Goal: Task Accomplishment & Management: Manage account settings

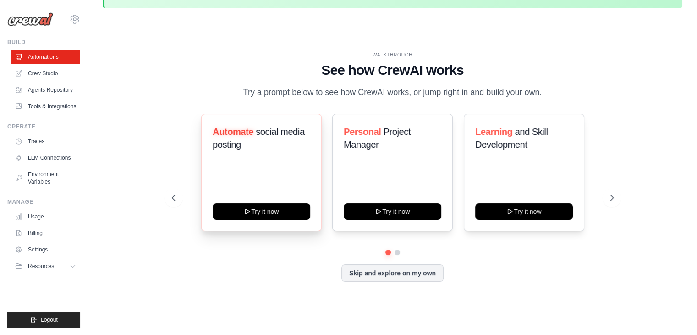
scroll to position [27, 0]
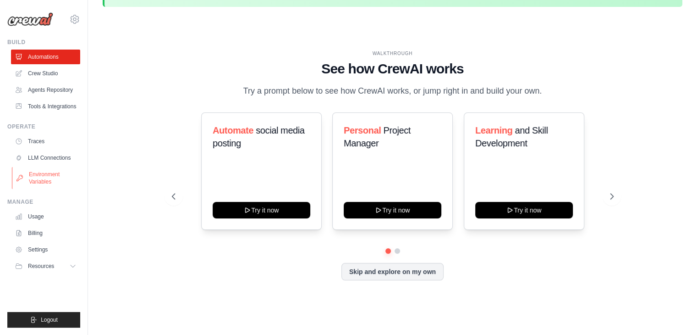
click at [46, 177] on link "Environment Variables" at bounding box center [46, 178] width 69 height 22
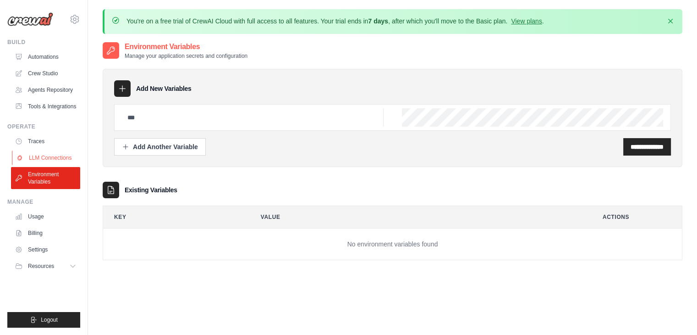
click at [68, 153] on link "LLM Connections" at bounding box center [46, 157] width 69 height 15
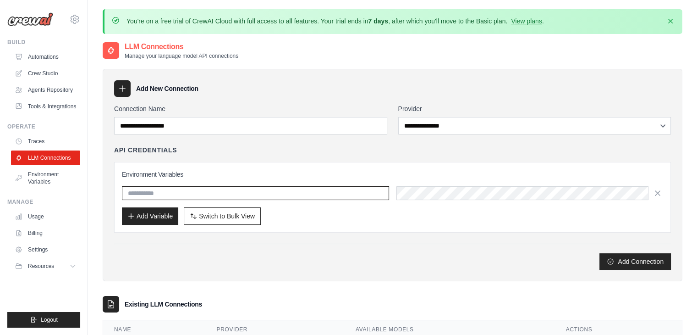
click at [261, 198] on input "text" at bounding box center [255, 193] width 267 height 14
click at [307, 190] on input "text" at bounding box center [255, 193] width 267 height 14
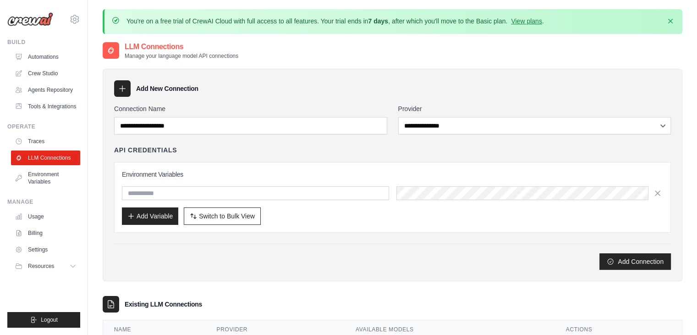
click at [372, 177] on h3 "Environment Variables" at bounding box center [392, 174] width 541 height 9
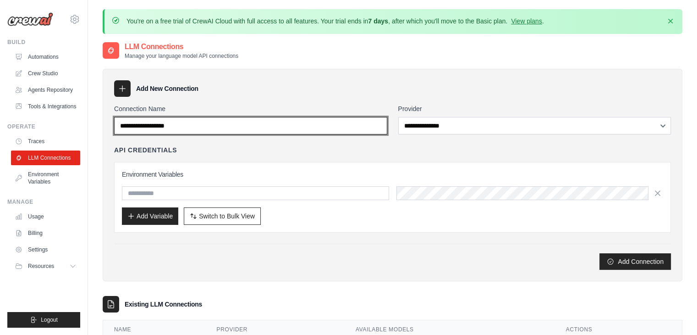
click at [249, 128] on input "Connection Name" at bounding box center [250, 125] width 273 height 17
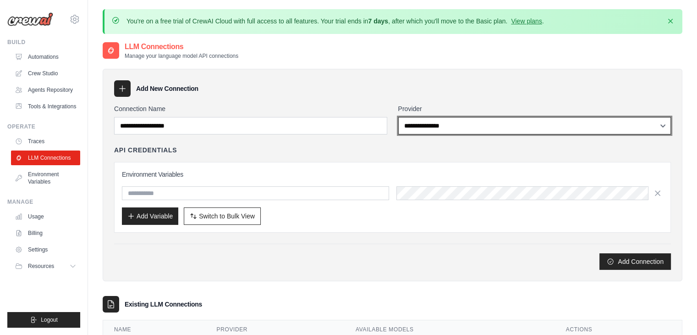
click at [451, 129] on select "**********" at bounding box center [534, 125] width 273 height 17
select select "******"
click at [398, 117] on select "**********" at bounding box center [534, 125] width 273 height 17
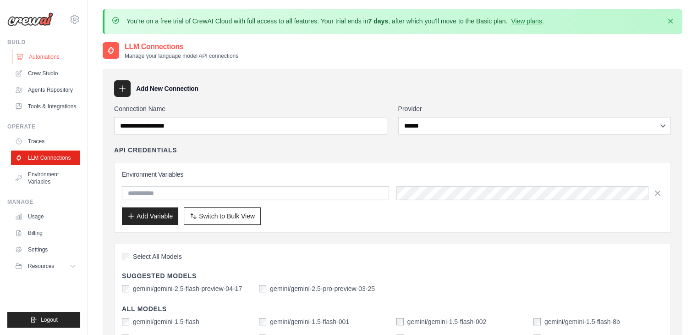
click at [38, 61] on link "Automations" at bounding box center [46, 57] width 69 height 15
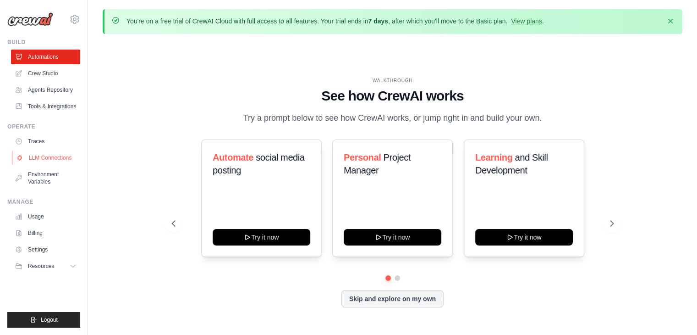
click at [39, 157] on link "LLM Connections" at bounding box center [46, 157] width 69 height 15
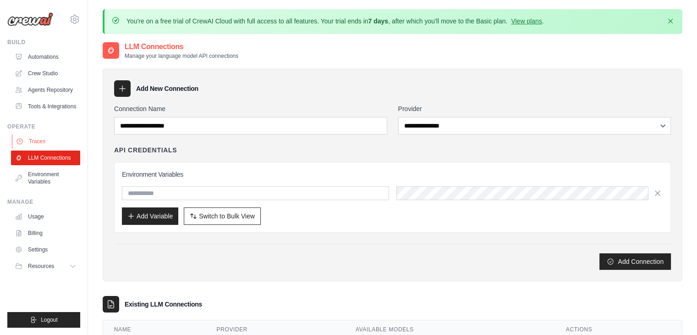
click at [43, 136] on link "Traces" at bounding box center [46, 141] width 69 height 15
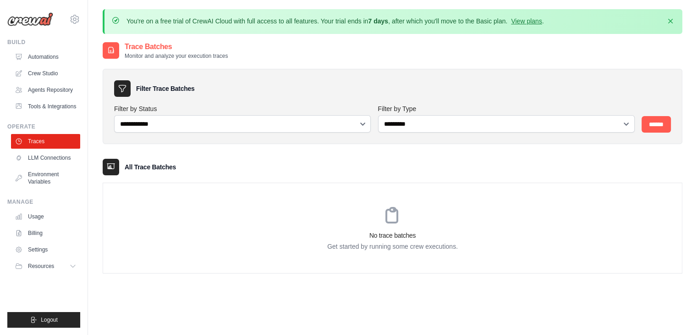
click at [46, 224] on ul "Usage Billing Settings Resources GitHub" at bounding box center [45, 241] width 69 height 64
click at [39, 217] on link "Usage" at bounding box center [46, 216] width 69 height 15
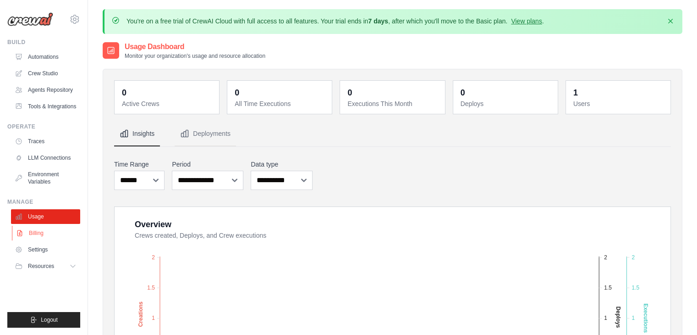
click at [66, 235] on link "Billing" at bounding box center [46, 233] width 69 height 15
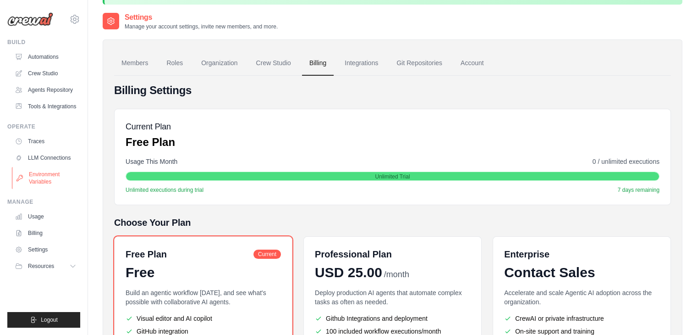
scroll to position [29, 0]
click at [58, 157] on link "LLM Connections" at bounding box center [46, 157] width 69 height 15
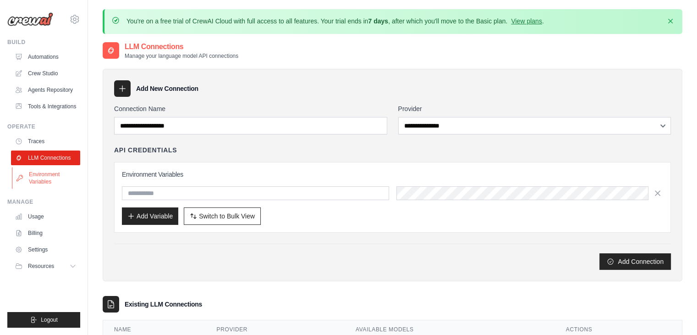
click at [61, 171] on link "Environment Variables" at bounding box center [46, 178] width 69 height 22
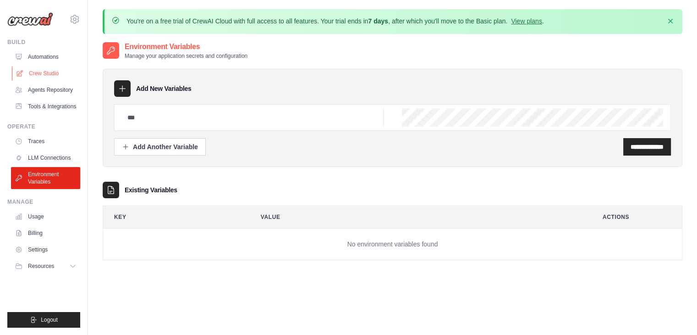
click at [60, 71] on link "Crew Studio" at bounding box center [46, 73] width 69 height 15
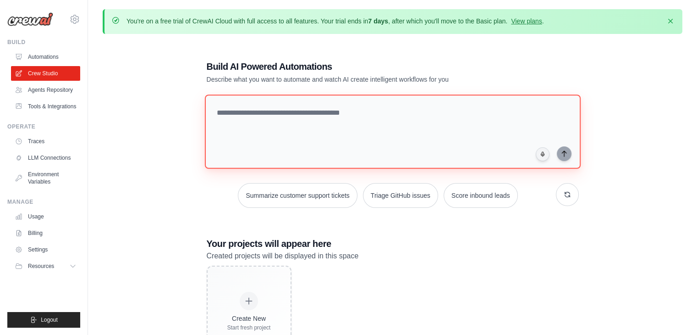
click at [304, 137] on textarea at bounding box center [392, 131] width 376 height 74
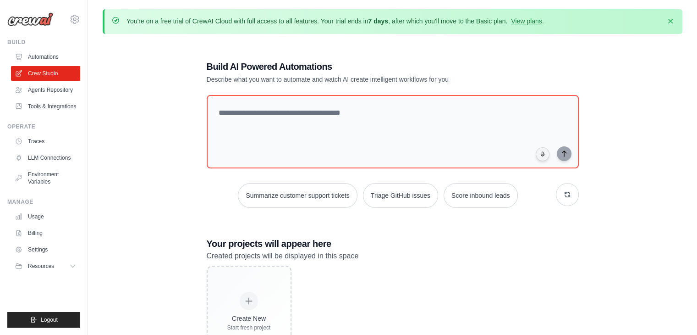
click at [406, 262] on div "Your projects will appear here Created projects will be displayed in this space…" at bounding box center [393, 297] width 372 height 120
click at [34, 57] on link "Automations" at bounding box center [46, 57] width 69 height 15
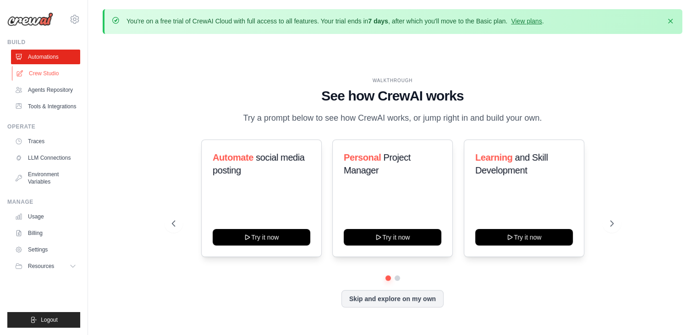
click at [51, 68] on link "Crew Studio" at bounding box center [46, 73] width 69 height 15
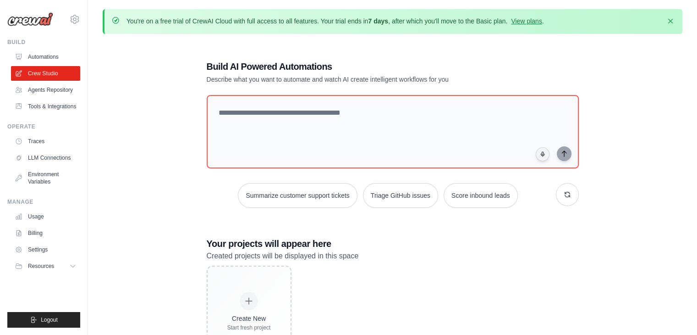
click at [20, 24] on img at bounding box center [30, 19] width 46 height 14
drag, startPoint x: 20, startPoint y: 24, endPoint x: 41, endPoint y: 17, distance: 21.6
click at [41, 17] on img at bounding box center [30, 19] width 46 height 14
click at [73, 20] on icon at bounding box center [74, 19] width 3 height 3
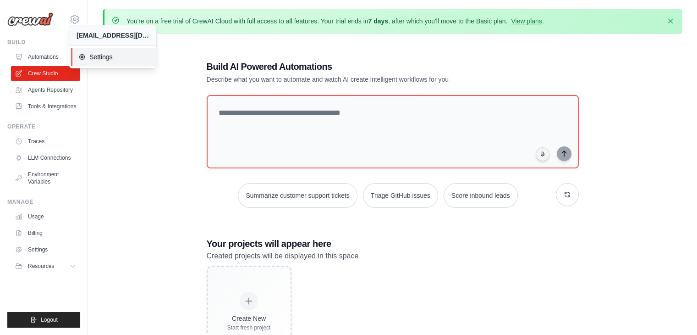
click at [82, 64] on link "Settings" at bounding box center [114, 57] width 87 height 18
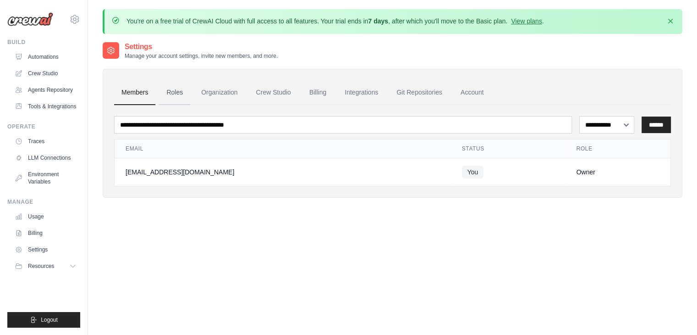
click at [185, 92] on link "Roles" at bounding box center [174, 92] width 31 height 25
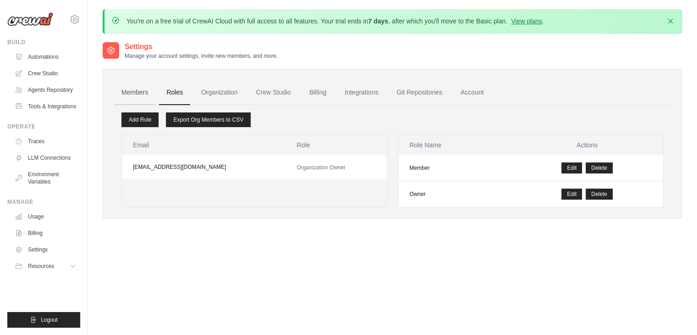
click at [131, 94] on link "Members" at bounding box center [134, 92] width 41 height 25
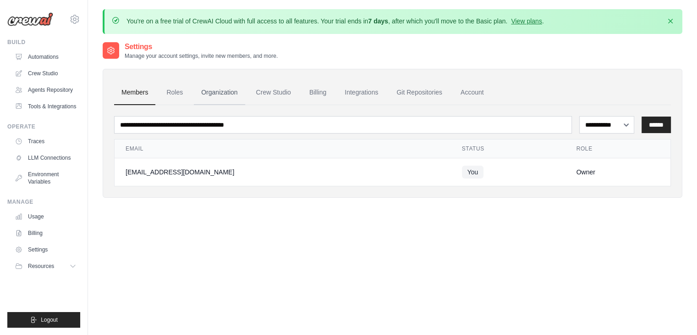
click at [215, 97] on link "Organization" at bounding box center [219, 92] width 51 height 25
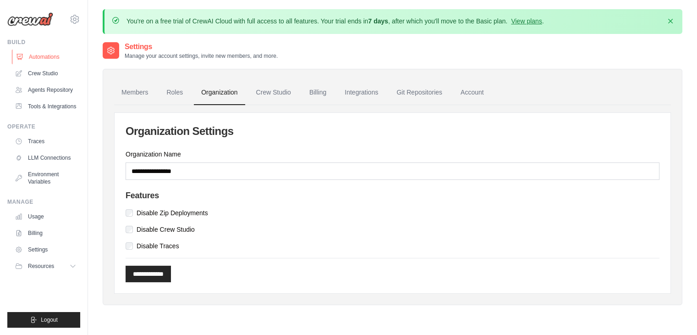
click at [36, 61] on link "Automations" at bounding box center [46, 57] width 69 height 15
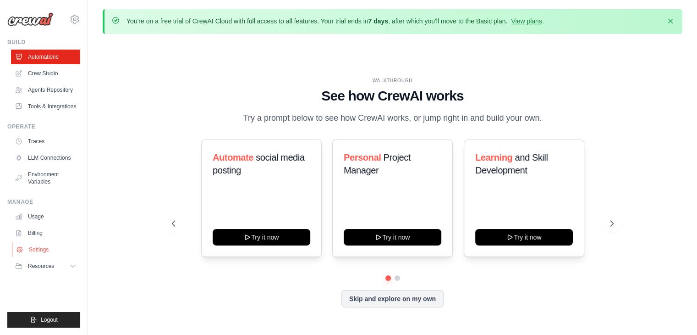
click at [51, 252] on link "Settings" at bounding box center [46, 249] width 69 height 15
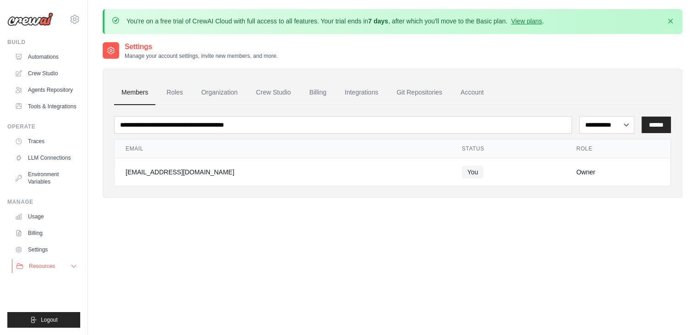
click at [66, 261] on button "Resources" at bounding box center [46, 266] width 69 height 15
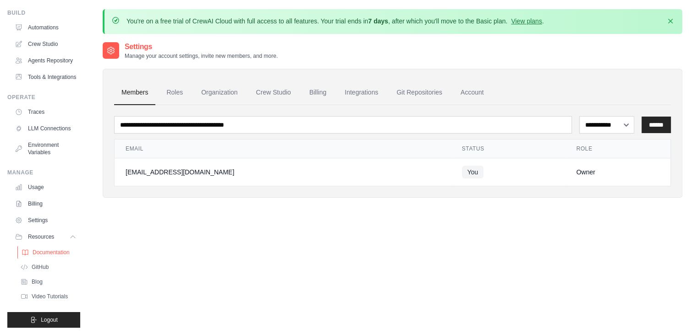
click at [51, 248] on link "Documentation" at bounding box center [49, 252] width 64 height 13
click at [39, 279] on span "Blog" at bounding box center [38, 281] width 11 height 7
click at [42, 268] on span "GitHub" at bounding box center [41, 266] width 17 height 7
click at [29, 105] on link "Traces" at bounding box center [46, 112] width 69 height 15
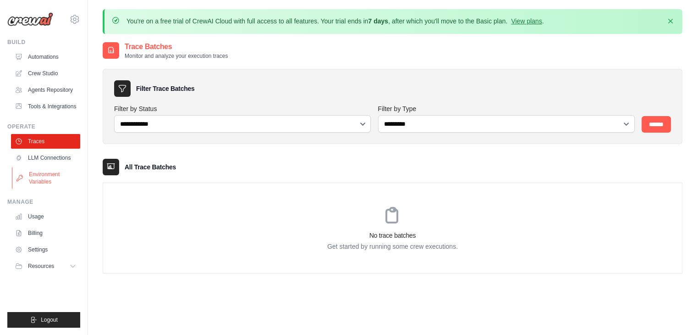
click at [66, 167] on link "Environment Variables" at bounding box center [46, 178] width 69 height 22
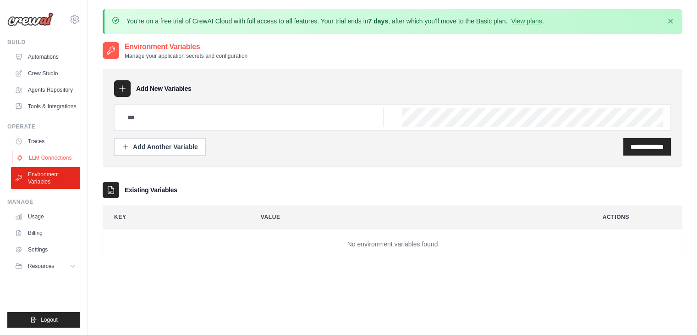
click at [59, 160] on link "LLM Connections" at bounding box center [46, 157] width 69 height 15
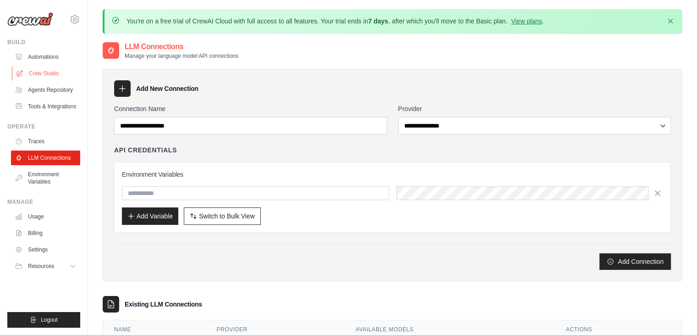
click at [41, 69] on link "Crew Studio" at bounding box center [46, 73] width 69 height 15
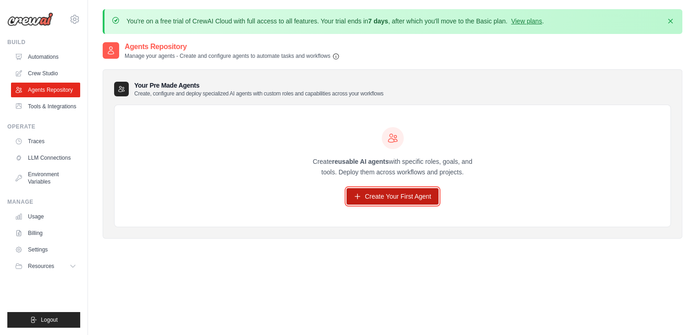
click at [353, 194] on link "Create Your First Agent" at bounding box center [393, 196] width 92 height 17
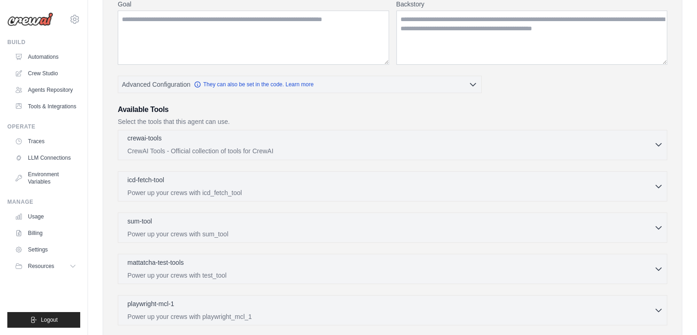
scroll to position [158, 0]
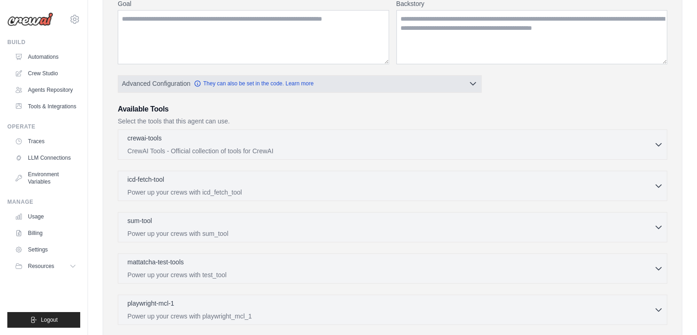
click at [358, 85] on button "Advanced Configuration They can also be set in the code. Learn more" at bounding box center [299, 83] width 363 height 17
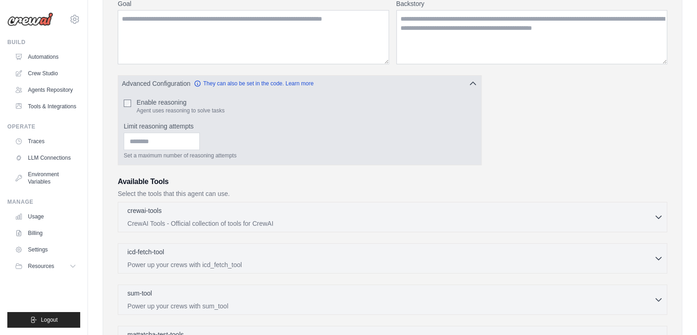
click at [166, 77] on button "Advanced Configuration They can also be set in the code. Learn more" at bounding box center [299, 83] width 363 height 17
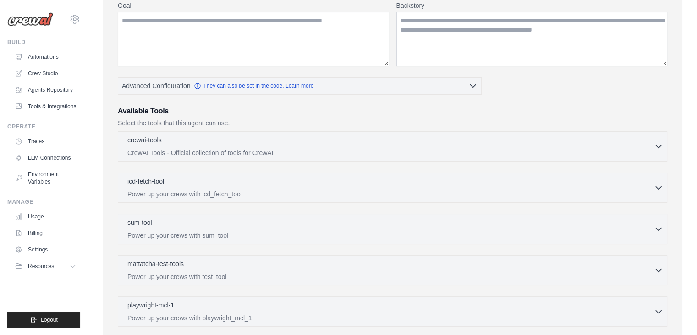
scroll to position [157, 0]
click at [55, 171] on link "Environment Variables" at bounding box center [46, 178] width 69 height 22
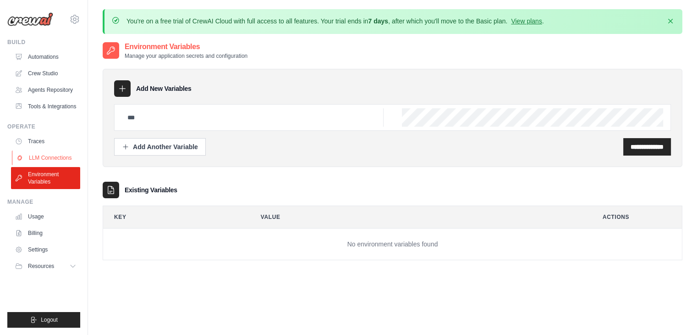
click at [66, 160] on link "LLM Connections" at bounding box center [46, 157] width 69 height 15
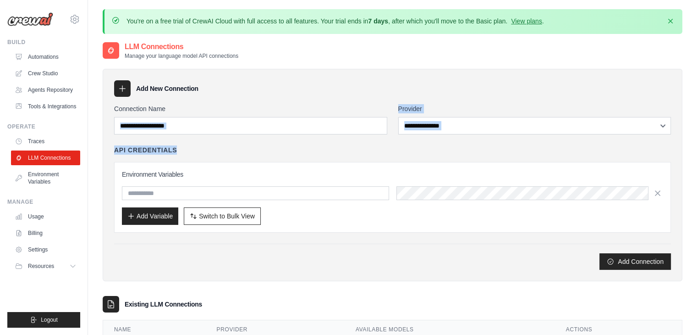
drag, startPoint x: 181, startPoint y: 134, endPoint x: 178, endPoint y: 129, distance: 6.1
click at [178, 129] on div "**********" at bounding box center [392, 186] width 557 height 165
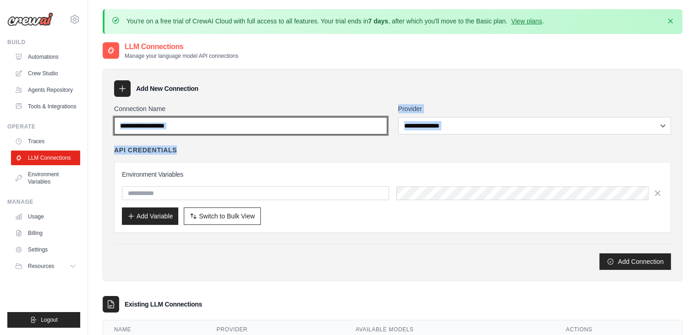
click at [178, 129] on input "Connection Name" at bounding box center [250, 125] width 273 height 17
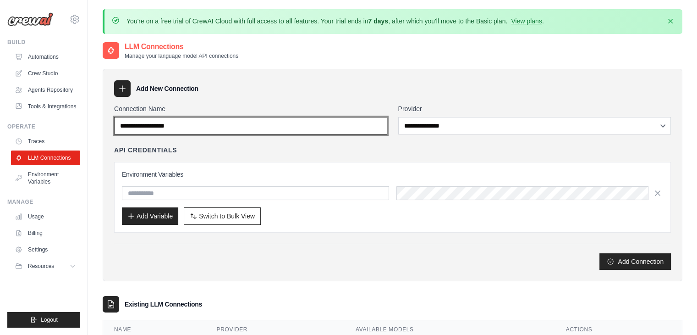
drag, startPoint x: 178, startPoint y: 129, endPoint x: 198, endPoint y: 121, distance: 21.9
click at [198, 121] on input "Connection Name" at bounding box center [250, 125] width 273 height 17
click at [198, 121] on input "*" at bounding box center [250, 125] width 273 height 17
type input "*"
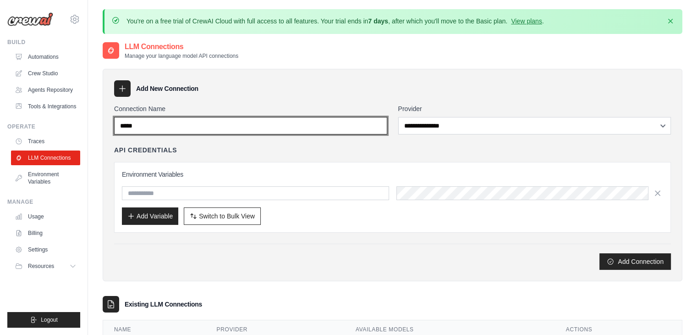
type input "******"
type input "*"
type input "**********"
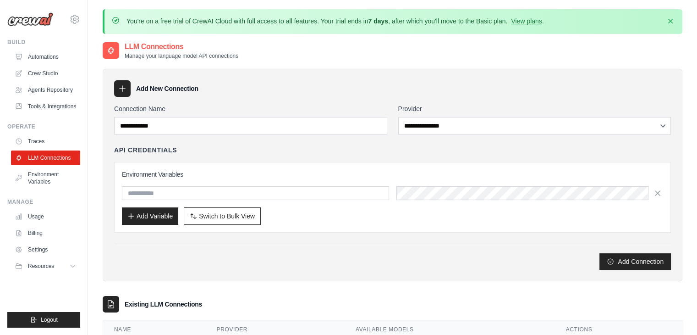
click at [241, 144] on div "**********" at bounding box center [392, 186] width 557 height 165
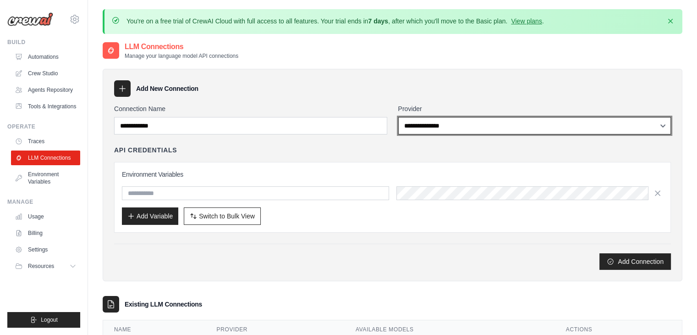
click at [458, 125] on select "**********" at bounding box center [534, 125] width 273 height 17
select select "******"
click at [398, 117] on select "**********" at bounding box center [534, 125] width 273 height 17
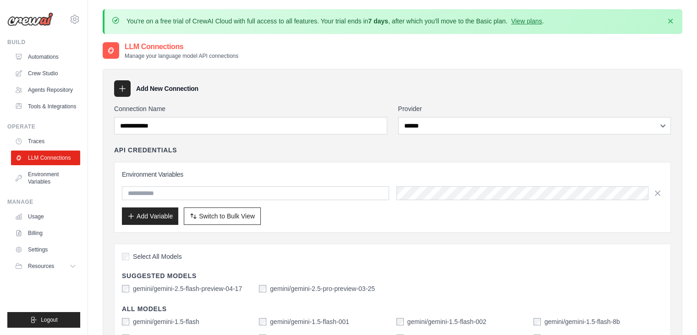
click at [384, 155] on div "API Credentials Environment Variables Add Variable Switch to Bulk View Switch t…" at bounding box center [392, 188] width 557 height 87
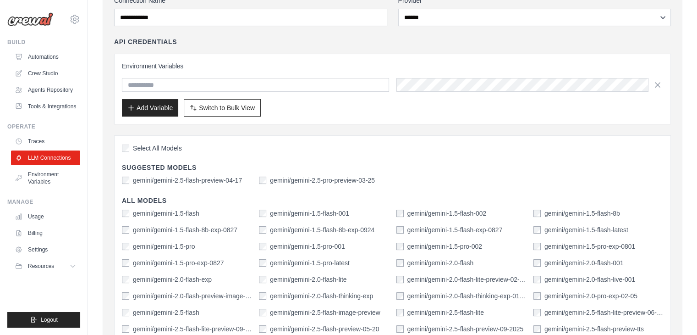
scroll to position [108, 0]
click at [270, 183] on label "gemini/gemini-2.5-pro-preview-03-25" at bounding box center [322, 180] width 105 height 9
click at [195, 173] on div "Select All Models Suggested Models gemini/gemini-2.5-flash-preview-04-17 gemini…" at bounding box center [392, 311] width 557 height 352
click at [175, 176] on label "gemini/gemini-2.5-flash-preview-04-17" at bounding box center [187, 180] width 109 height 9
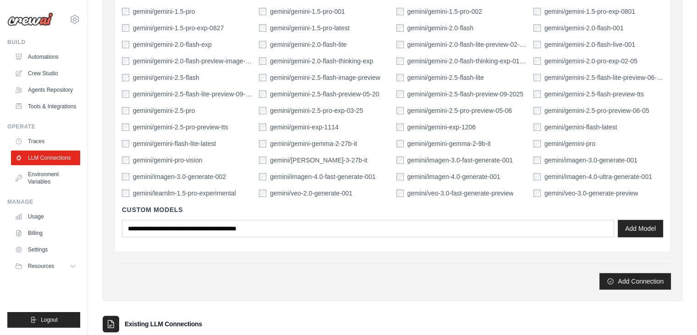
scroll to position [343, 0]
click at [599, 281] on div "Add Connection" at bounding box center [392, 281] width 557 height 17
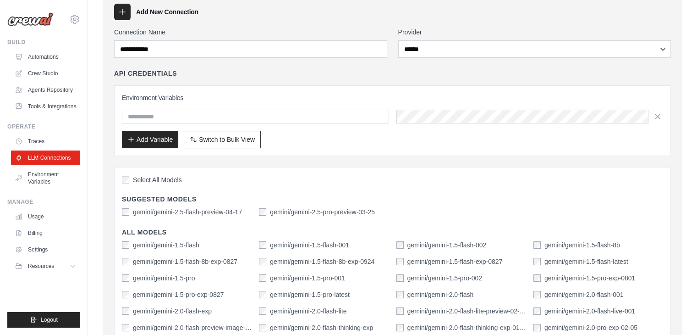
scroll to position [0, 0]
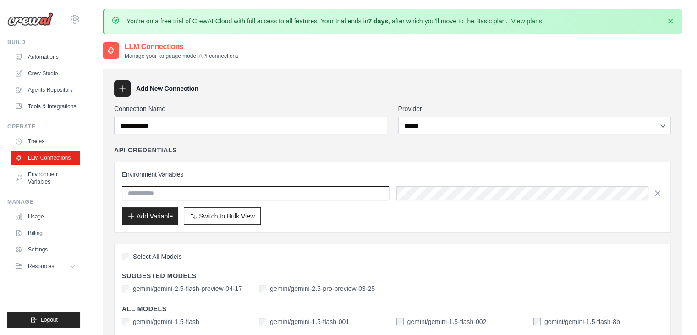
click at [253, 193] on input "text" at bounding box center [255, 193] width 267 height 14
